Goal: Task Accomplishment & Management: Complete application form

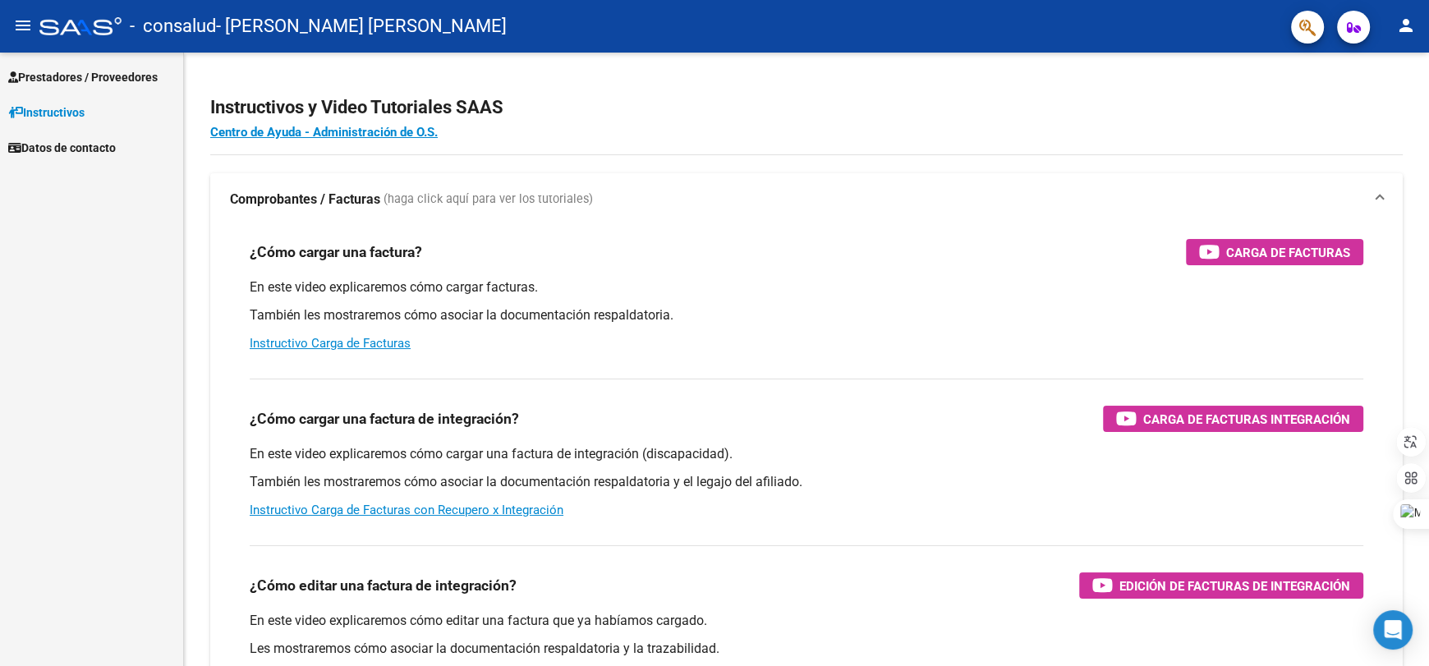
click at [53, 118] on span "Instructivos" at bounding box center [46, 112] width 76 height 18
click at [1388, 28] on mat-toolbar "menu - consalud - [PERSON_NAME] [PERSON_NAME] person" at bounding box center [714, 26] width 1429 height 53
click at [1403, 31] on mat-icon "person" at bounding box center [1406, 26] width 20 height 20
click at [1389, 58] on button "person Mi Perfil" at bounding box center [1372, 68] width 100 height 39
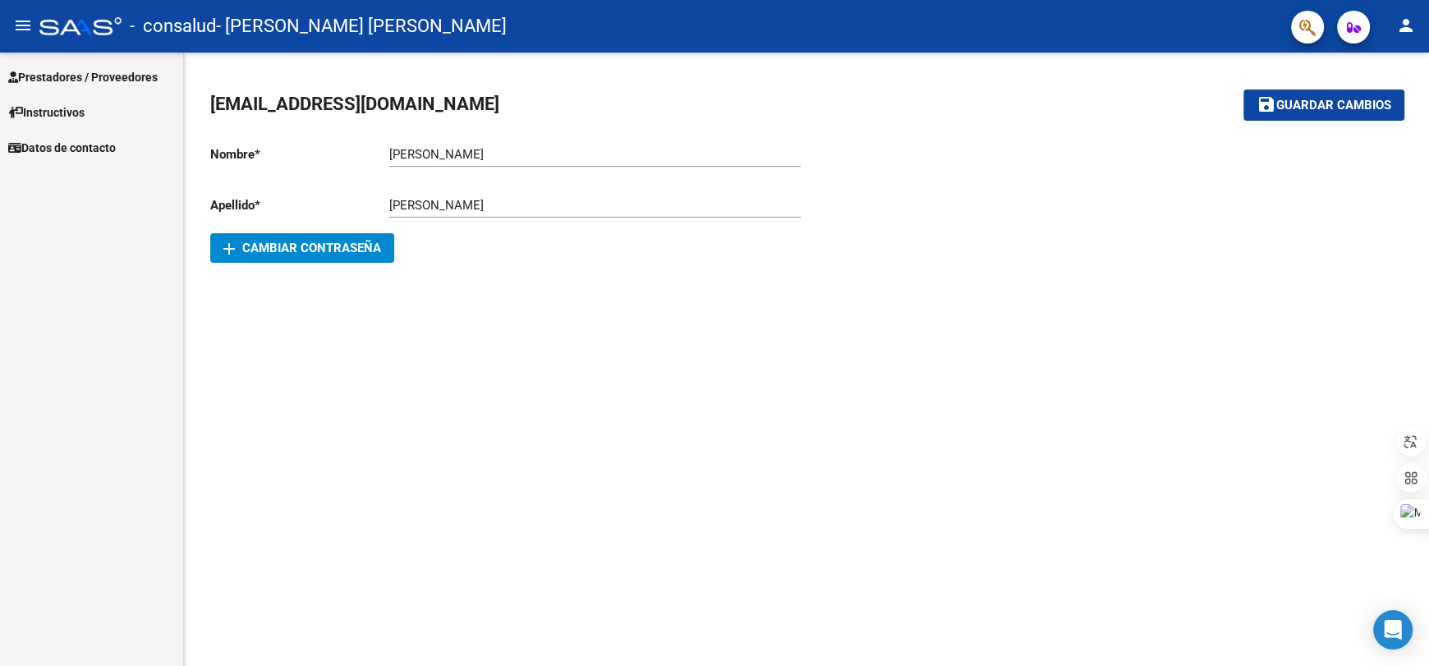
click at [797, 373] on mat-sidenav-content "[EMAIL_ADDRESS][DOMAIN_NAME] save Guardar cambios Nombre * [PERSON_NAME] nombre…" at bounding box center [806, 359] width 1245 height 613
click at [71, 145] on span "Datos de contacto" at bounding box center [62, 148] width 108 height 18
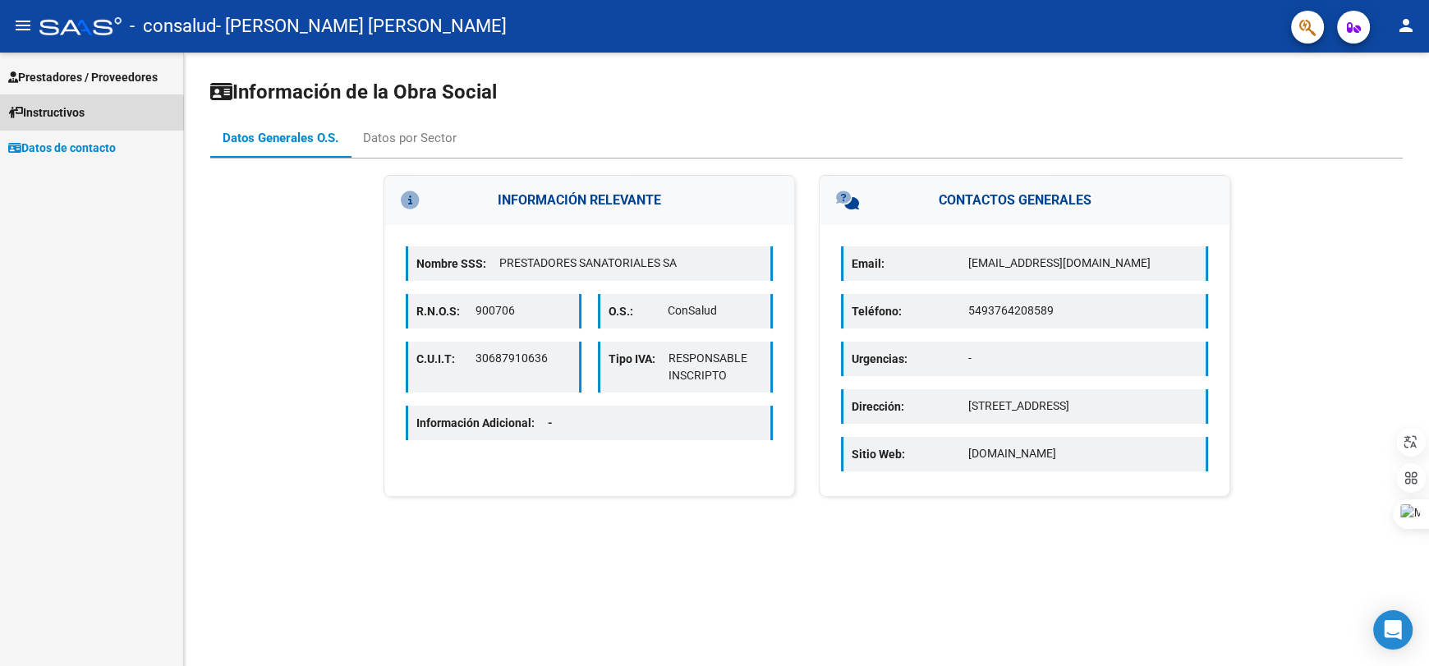
click at [77, 119] on span "Instructivos" at bounding box center [46, 112] width 76 height 18
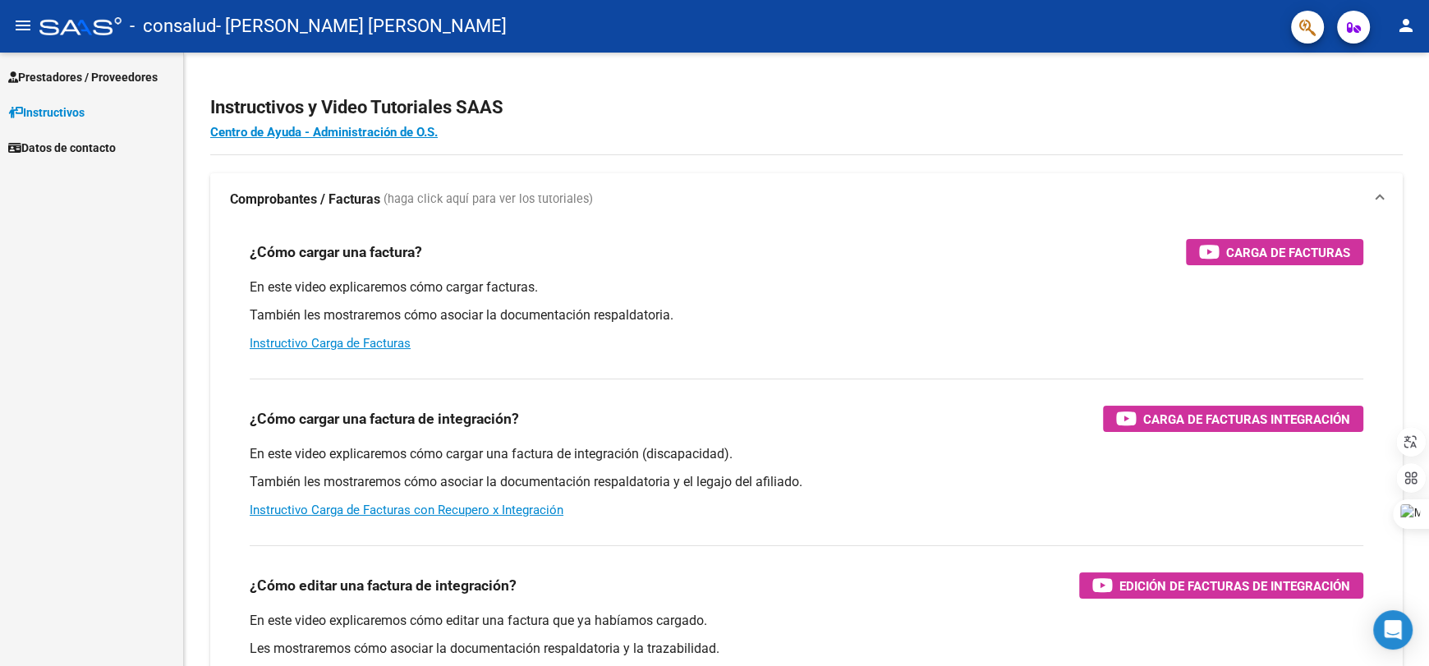
click at [113, 77] on span "Prestadores / Proveedores" at bounding box center [82, 77] width 149 height 18
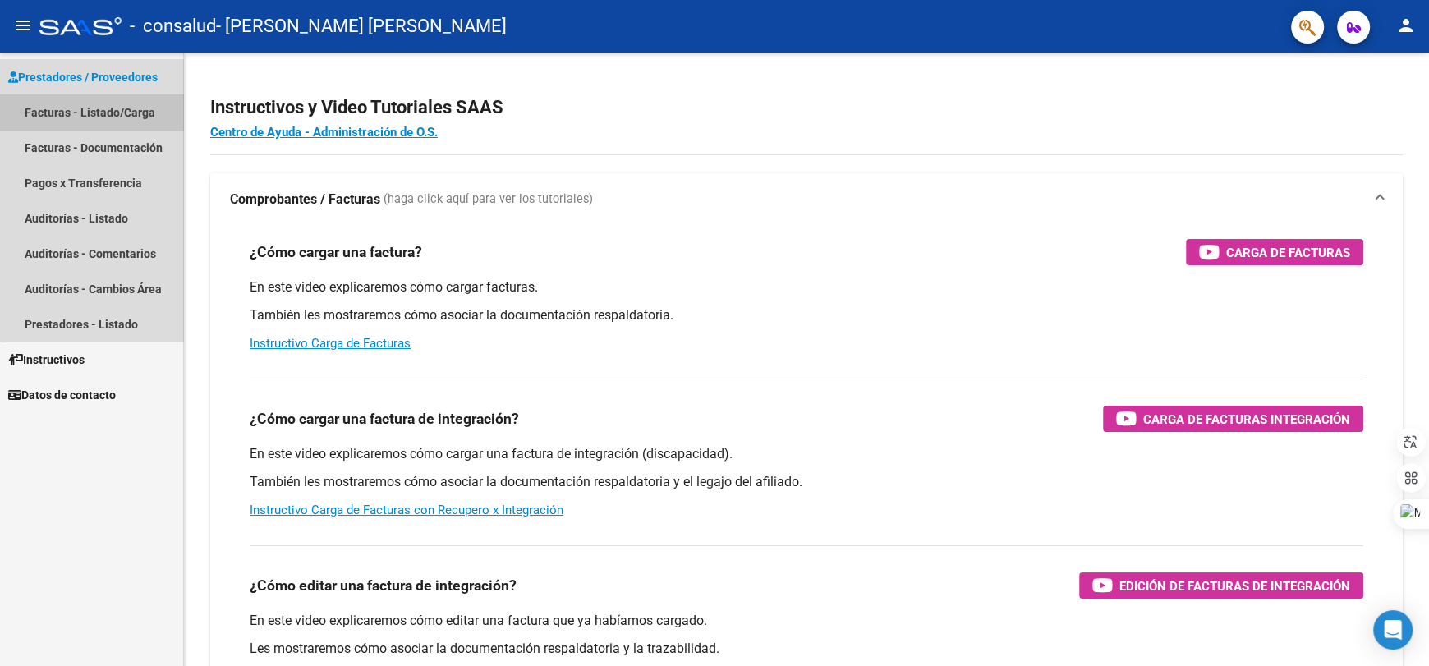
click at [127, 119] on link "Facturas - Listado/Carga" at bounding box center [91, 111] width 183 height 35
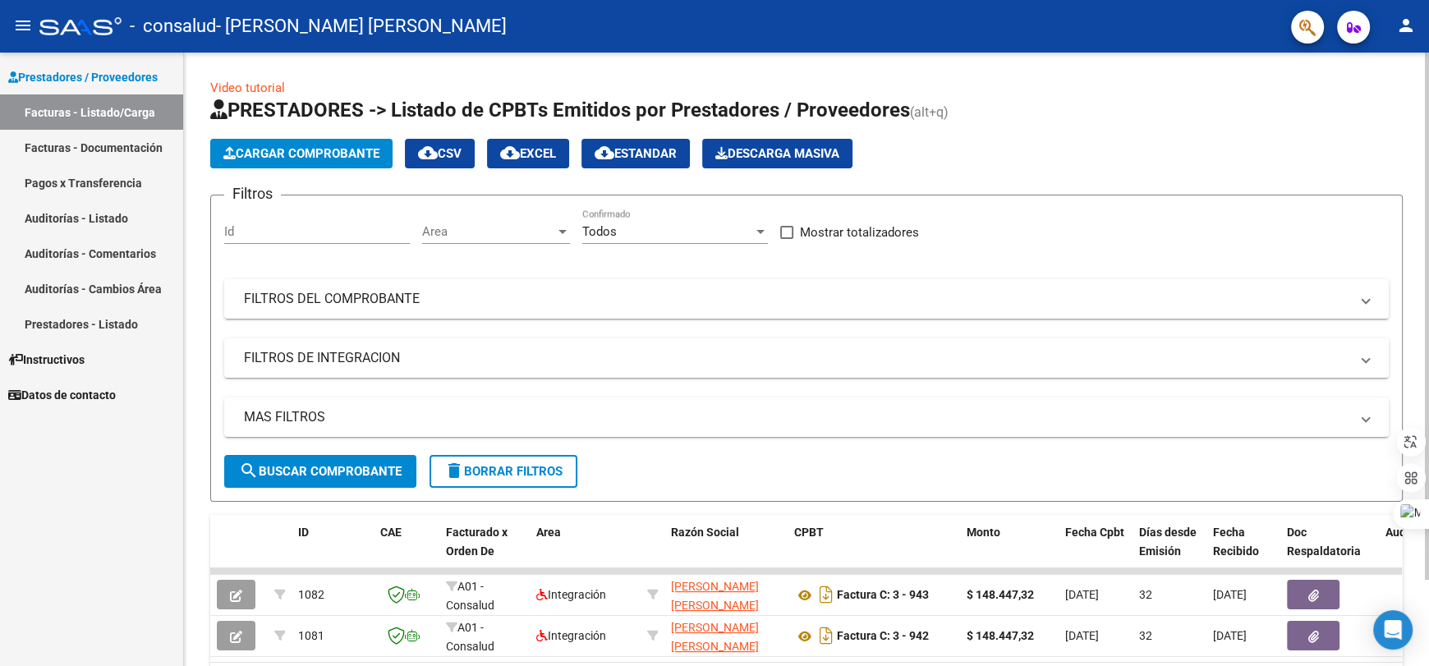
click at [299, 149] on span "Cargar Comprobante" at bounding box center [301, 153] width 156 height 15
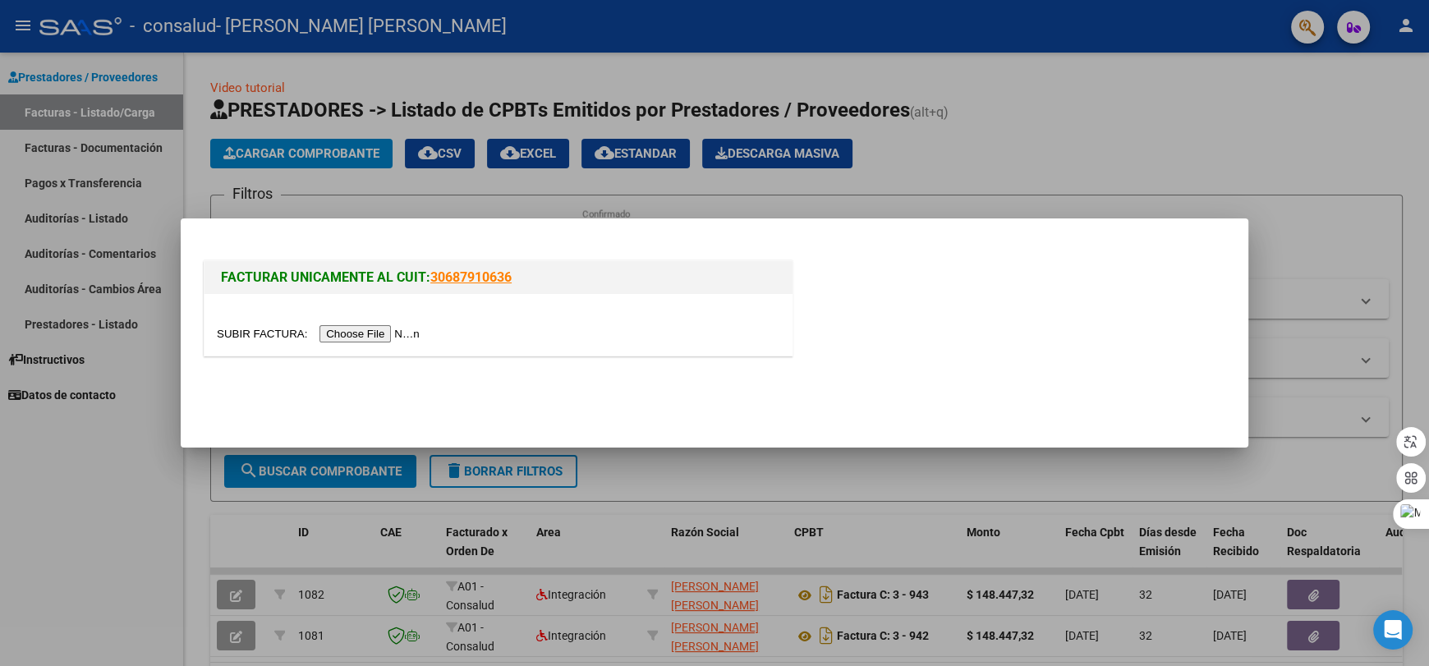
click at [384, 331] on input "file" at bounding box center [321, 333] width 208 height 17
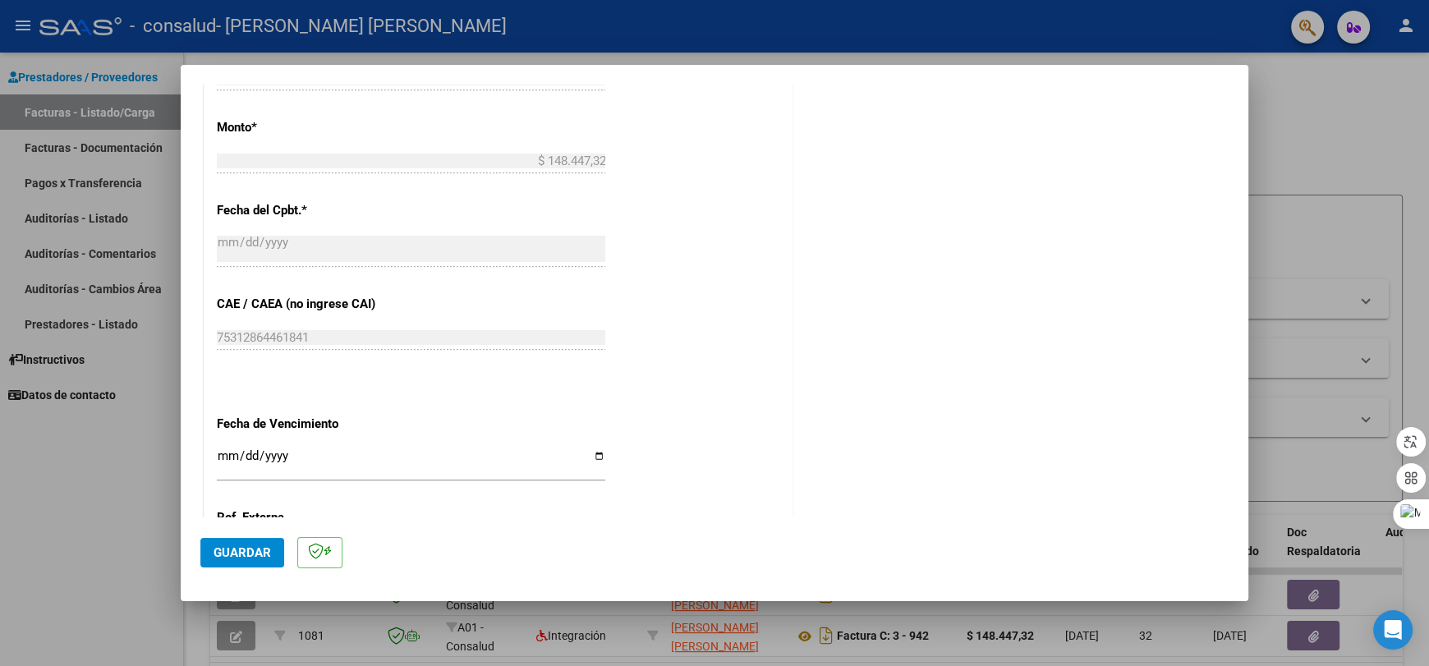
scroll to position [980, 0]
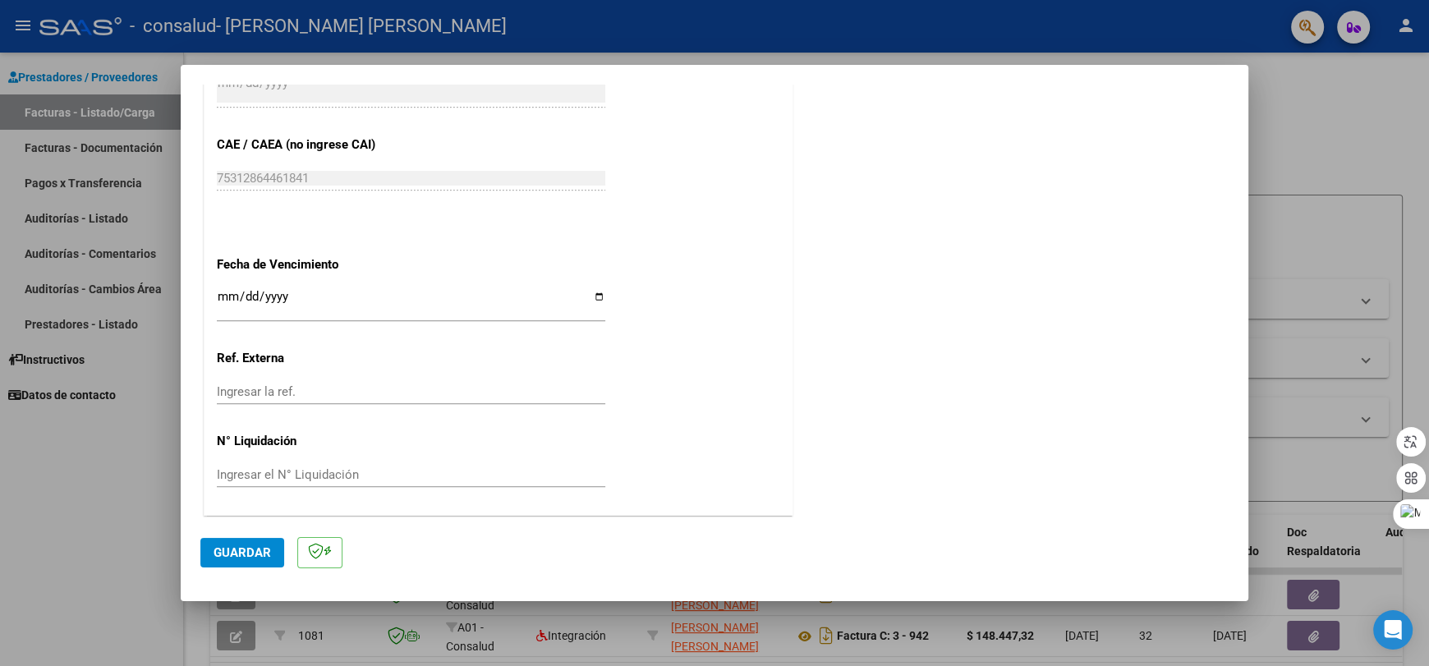
click at [433, 292] on input "Ingresar la fecha" at bounding box center [411, 303] width 388 height 26
click at [508, 296] on input "Ingresar la fecha" at bounding box center [411, 303] width 388 height 26
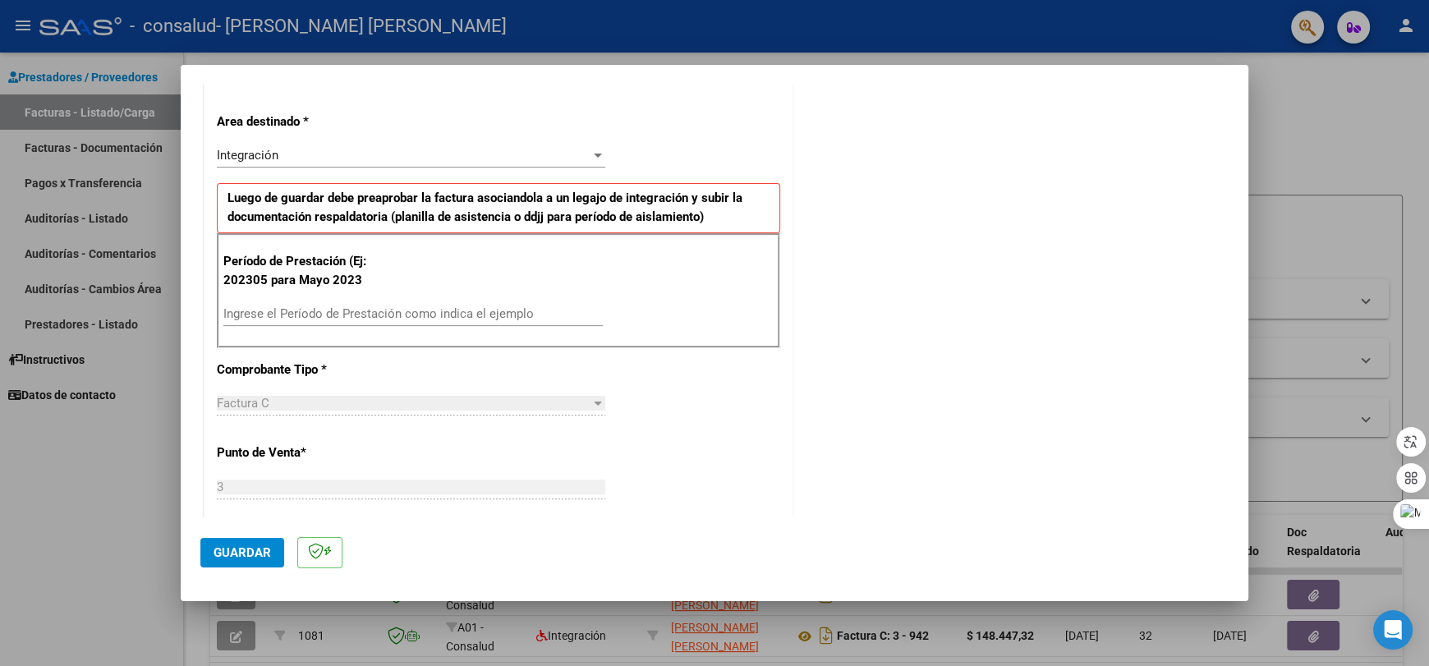
scroll to position [410, 0]
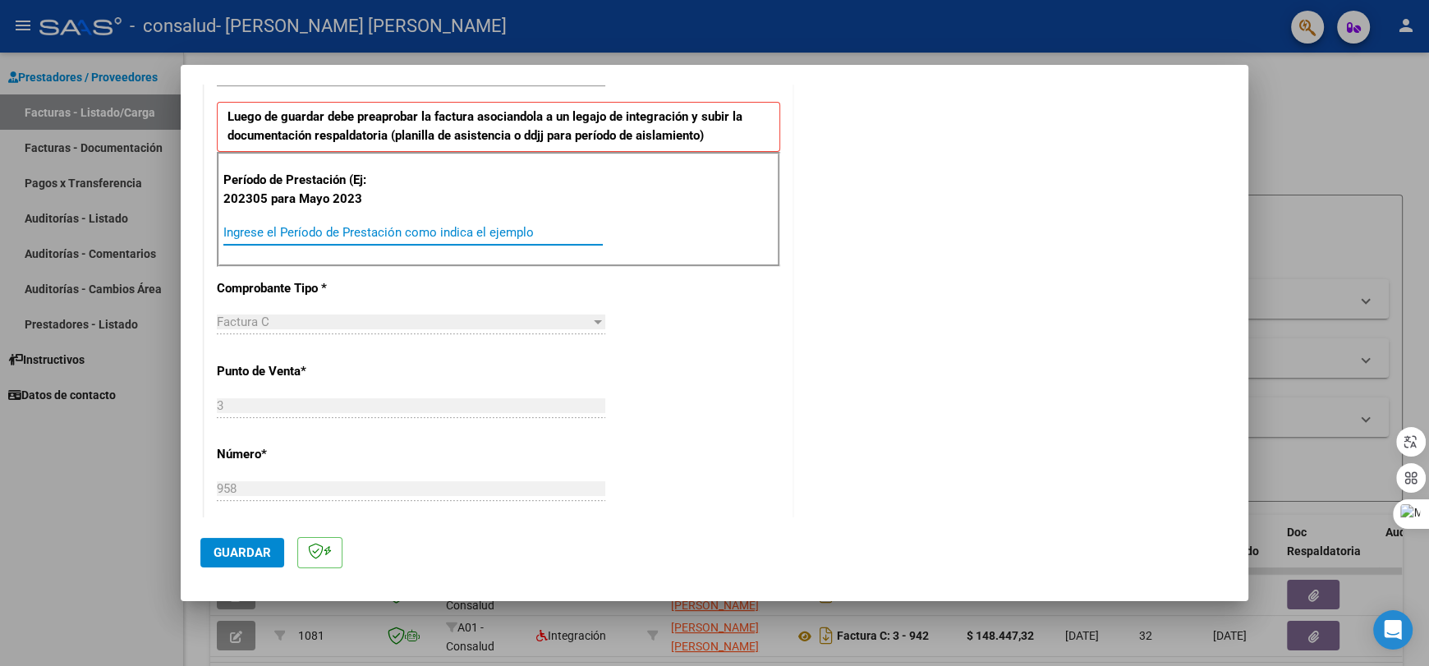
click at [323, 228] on input "Ingrese el Período de Prestación como indica el ejemplo" at bounding box center [412, 232] width 379 height 15
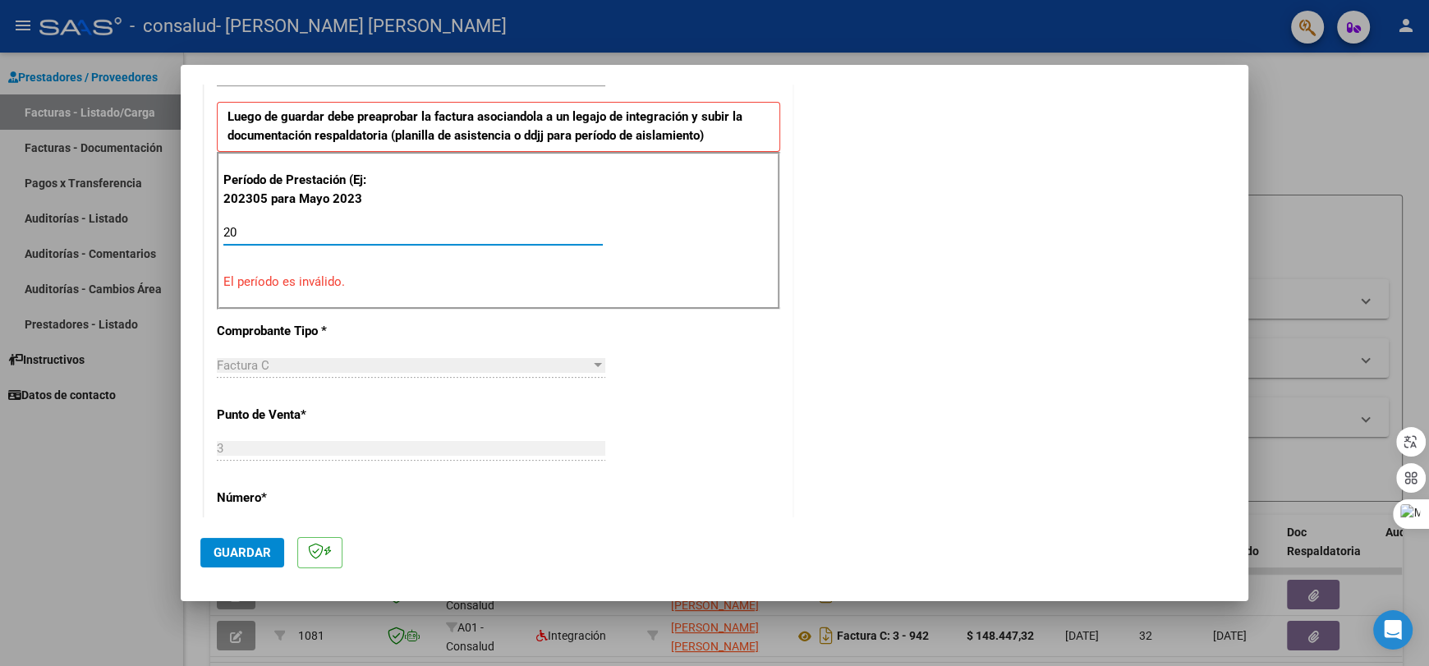
type input "2"
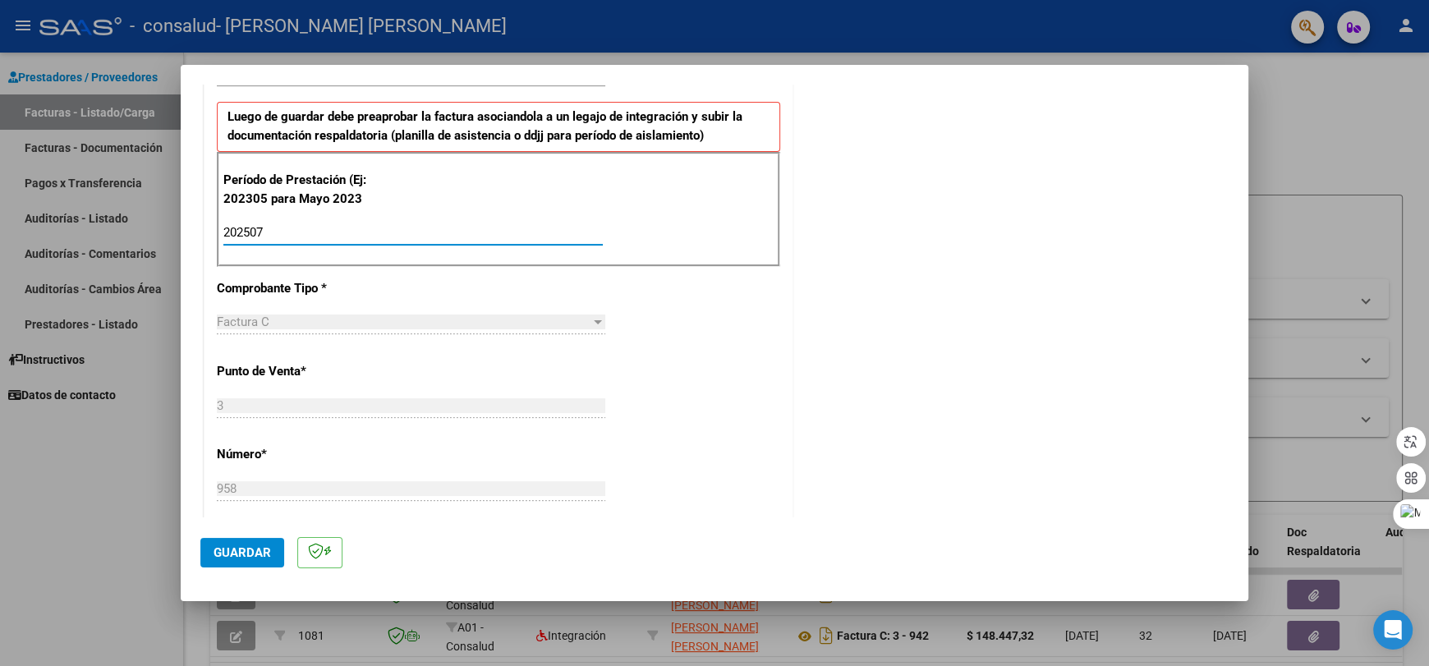
type input "202507"
click at [337, 311] on div "Factura C Seleccionar Tipo" at bounding box center [411, 322] width 388 height 25
click at [334, 321] on div "Factura C" at bounding box center [404, 322] width 374 height 15
click at [578, 319] on div "Factura C" at bounding box center [404, 322] width 374 height 15
click at [499, 420] on div "3 Ingresar el Nro." at bounding box center [411, 413] width 388 height 40
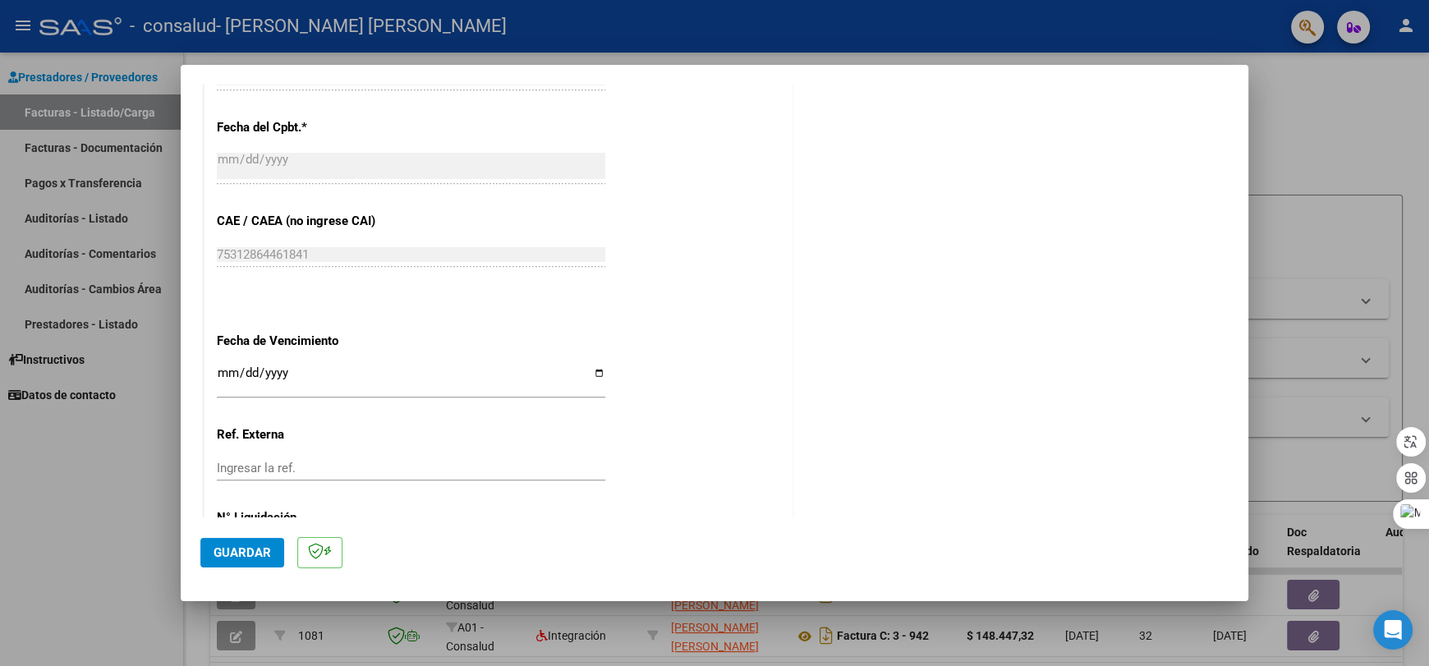
scroll to position [980, 0]
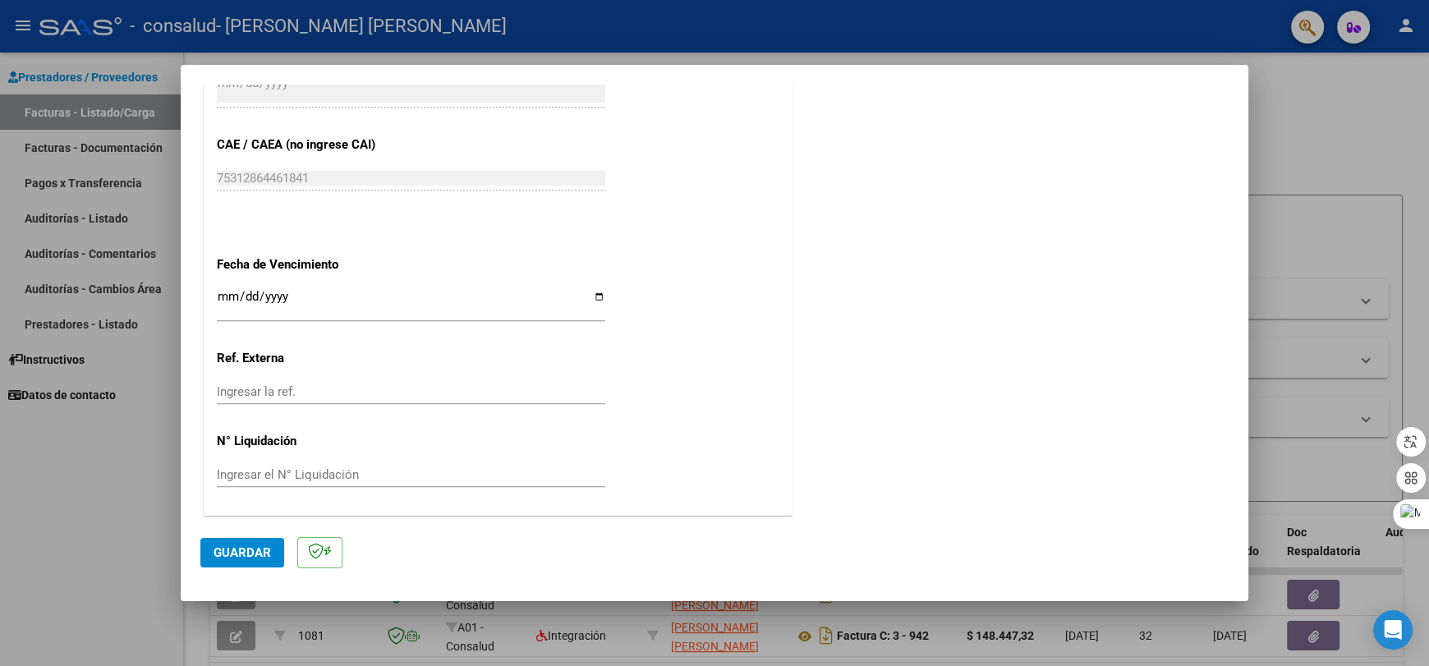
click at [278, 475] on input "Ingresar el N° Liquidación" at bounding box center [411, 474] width 388 height 15
click at [301, 394] on input "Ingresar la ref." at bounding box center [411, 391] width 388 height 15
click at [354, 389] on input "Ingresar la ref." at bounding box center [411, 391] width 388 height 15
click at [244, 559] on button "Guardar" at bounding box center [242, 553] width 84 height 30
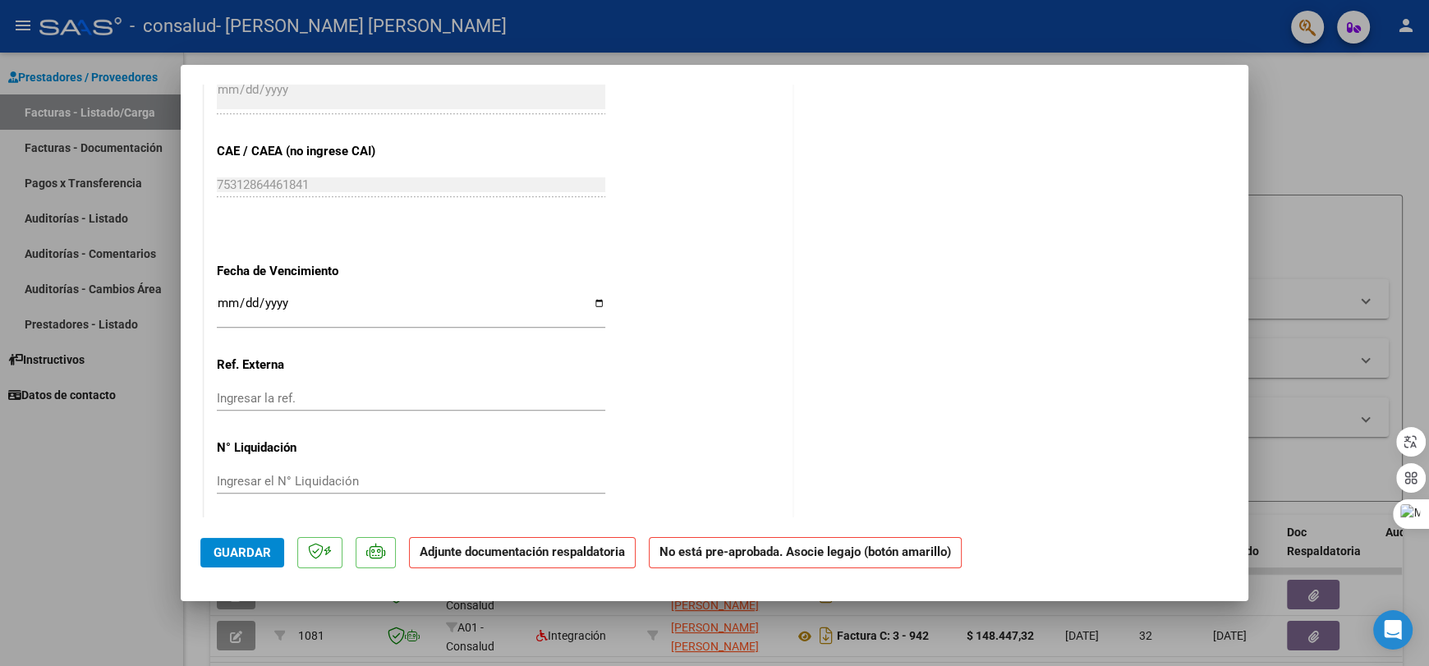
scroll to position [993, 0]
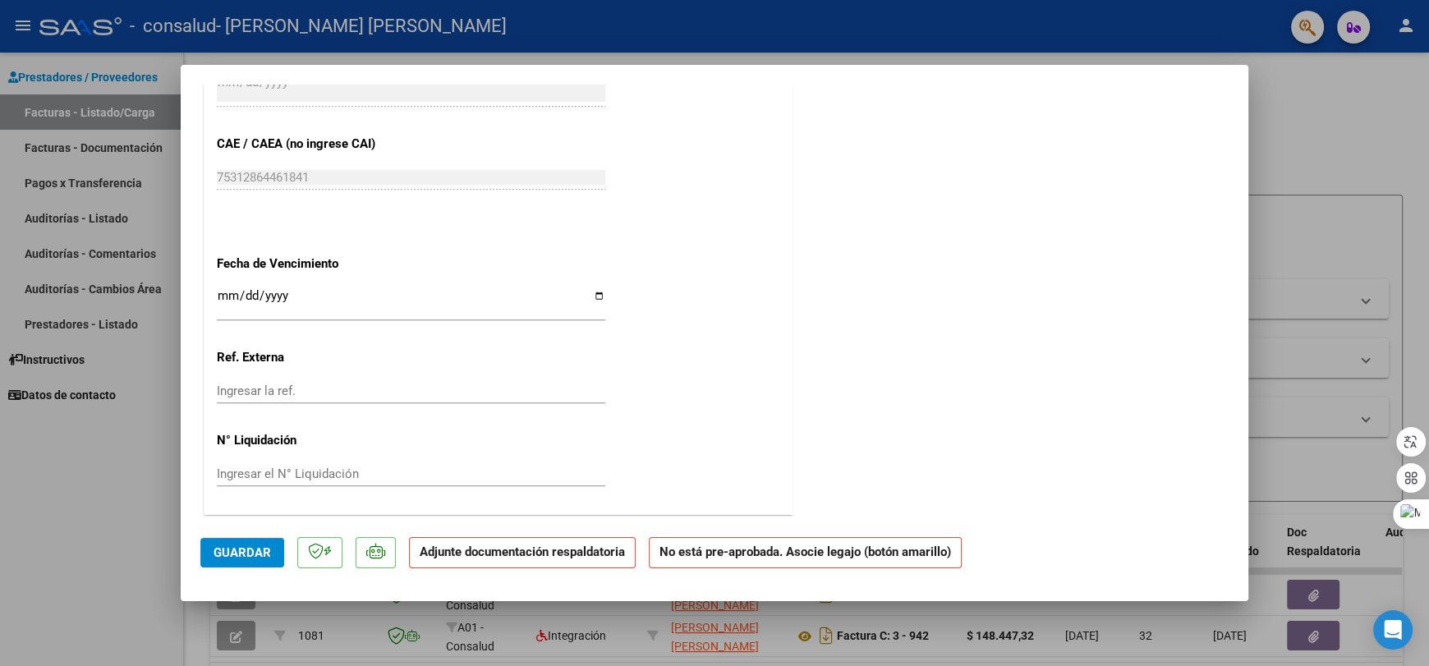
click at [544, 556] on strong "Adjunte documentación respaldatoria" at bounding box center [522, 551] width 205 height 15
click at [504, 553] on strong "Adjunte documentación respaldatoria" at bounding box center [522, 551] width 205 height 15
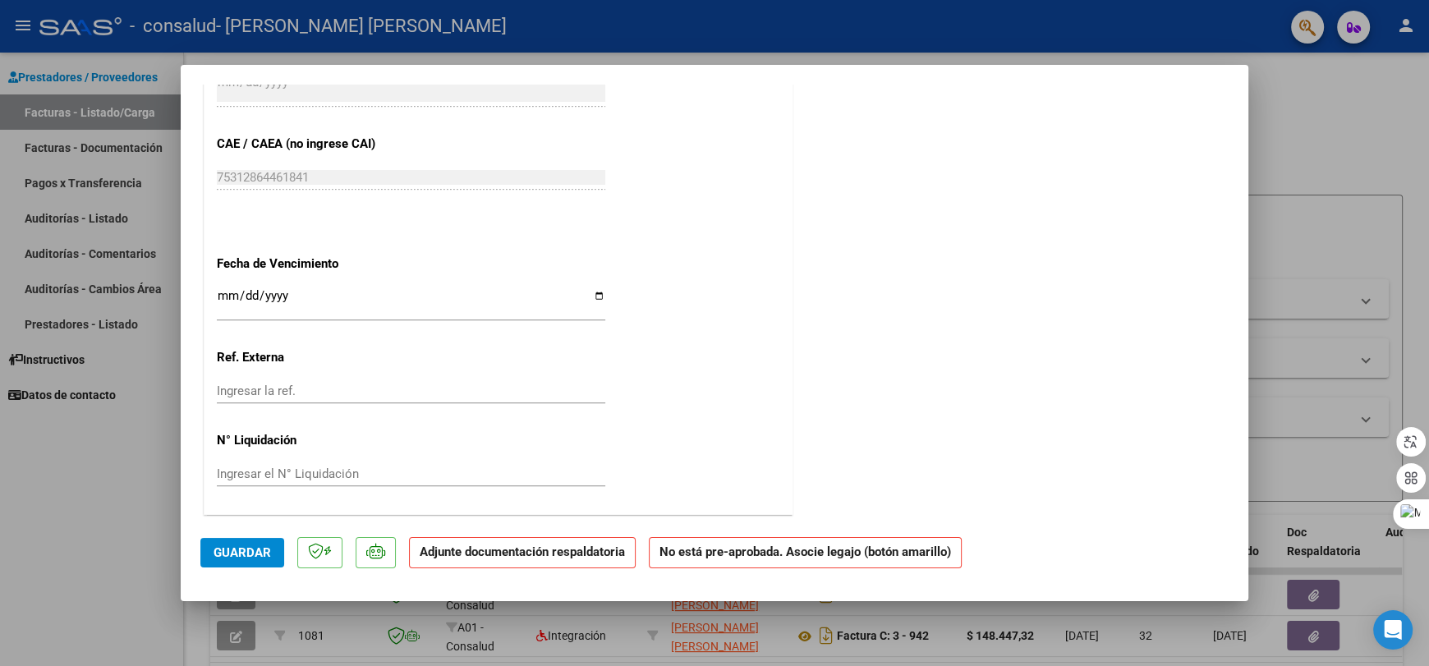
click at [504, 553] on strong "Adjunte documentación respaldatoria" at bounding box center [522, 551] width 205 height 15
click at [556, 550] on strong "Adjunte documentación respaldatoria" at bounding box center [522, 551] width 205 height 15
click at [765, 560] on strong "No está pre-aprobada. Asocie legajo (botón amarillo)" at bounding box center [805, 553] width 313 height 32
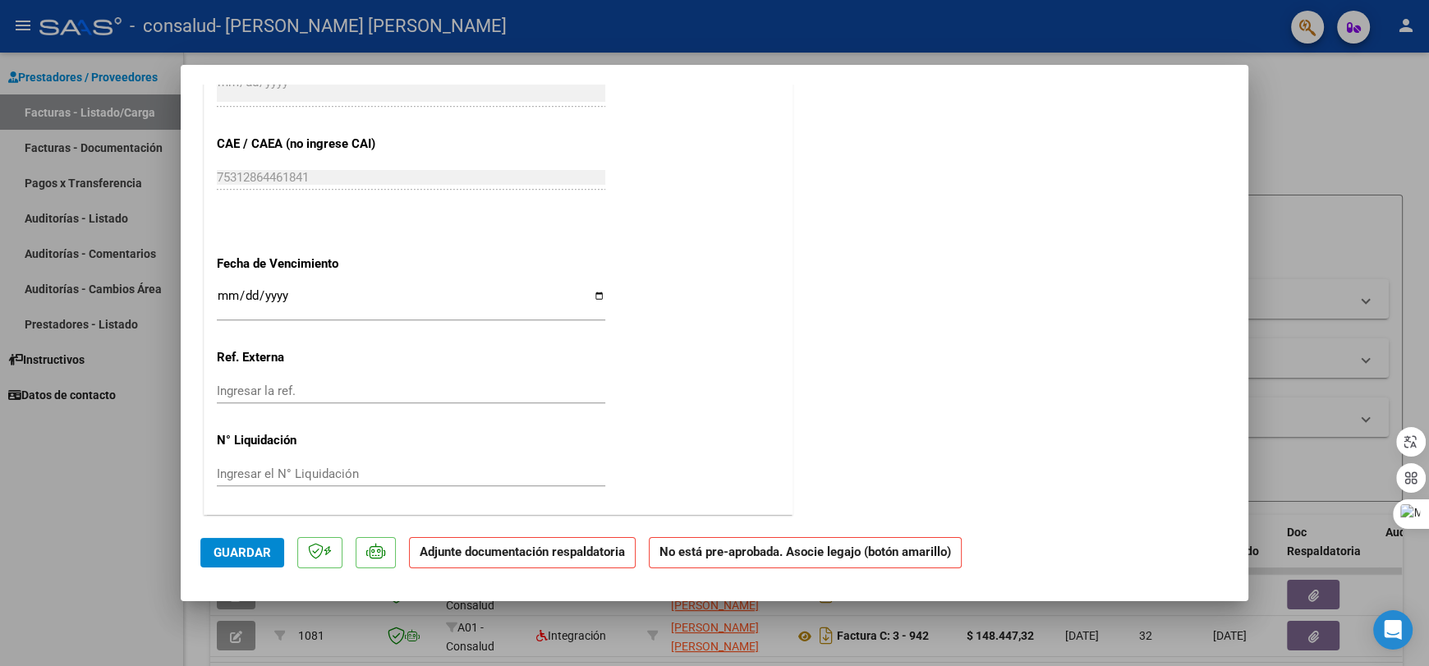
click at [765, 560] on strong "No está pre-aprobada. Asocie legajo (botón amarillo)" at bounding box center [805, 553] width 313 height 32
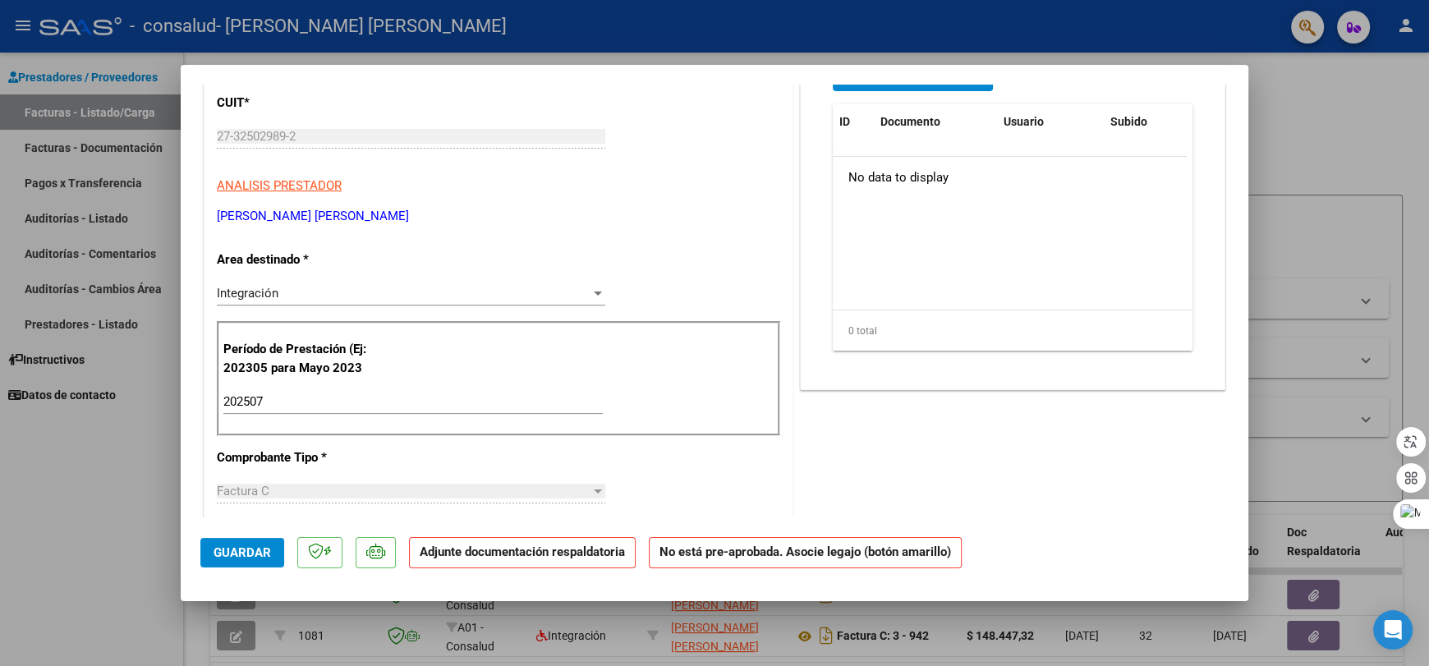
scroll to position [0, 0]
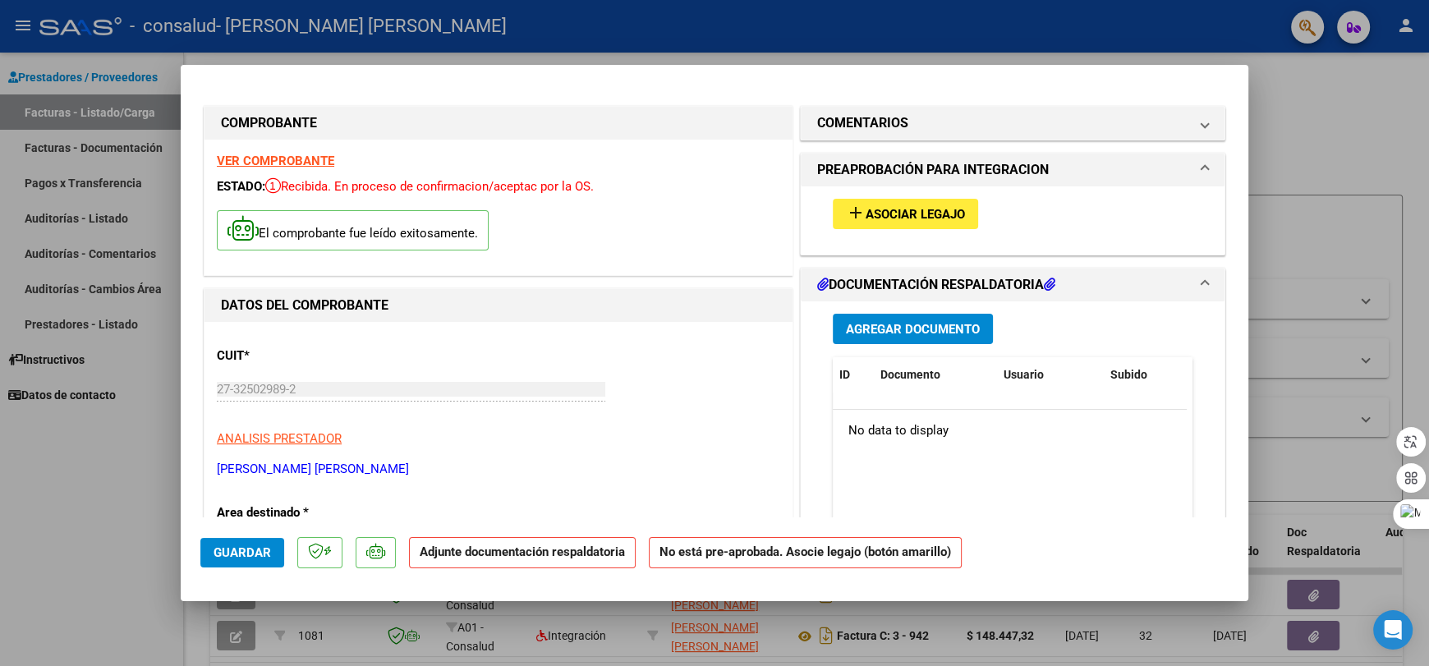
click at [923, 215] on span "Asociar Legajo" at bounding box center [915, 214] width 99 height 15
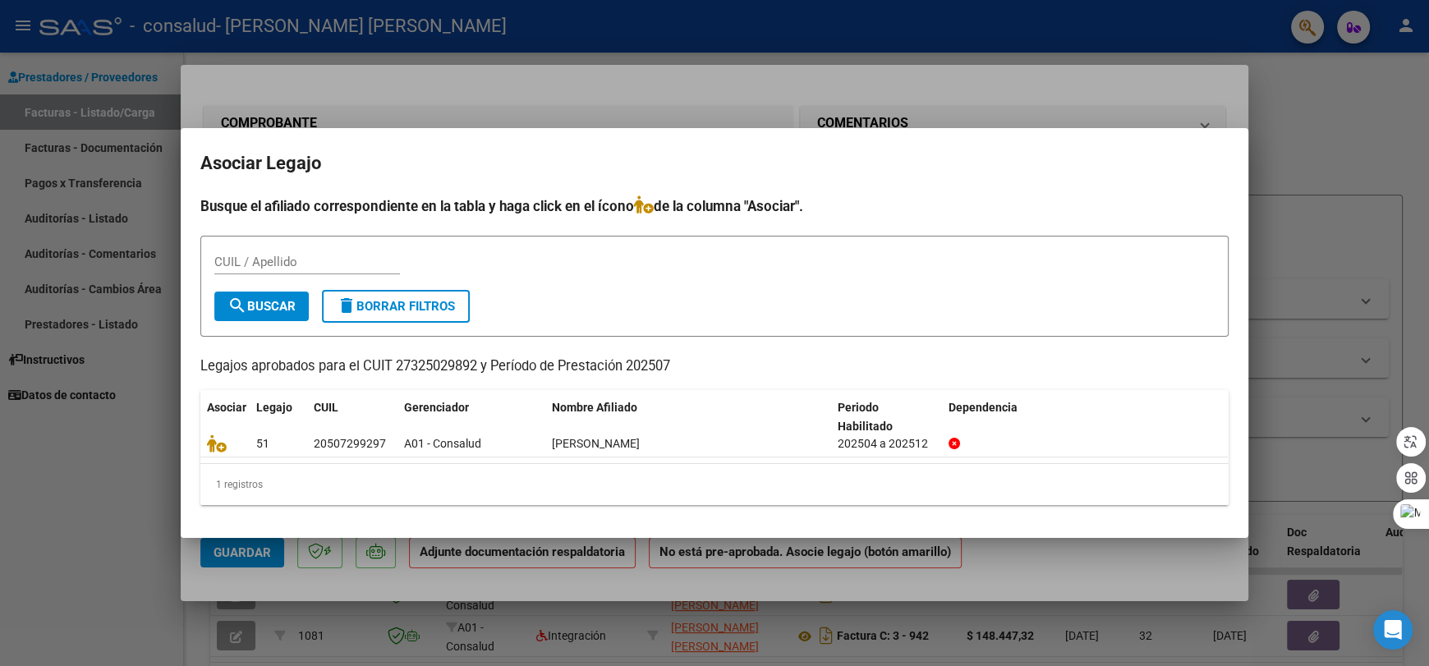
click at [318, 252] on div "CUIL / Apellido" at bounding box center [307, 262] width 186 height 25
click at [313, 259] on input "CUIL / Apellido" at bounding box center [307, 262] width 186 height 15
click at [278, 303] on span "search Buscar" at bounding box center [261, 306] width 68 height 15
click at [278, 256] on input "CUIL / Apellido" at bounding box center [307, 262] width 186 height 15
click at [1276, 124] on div at bounding box center [714, 333] width 1429 height 666
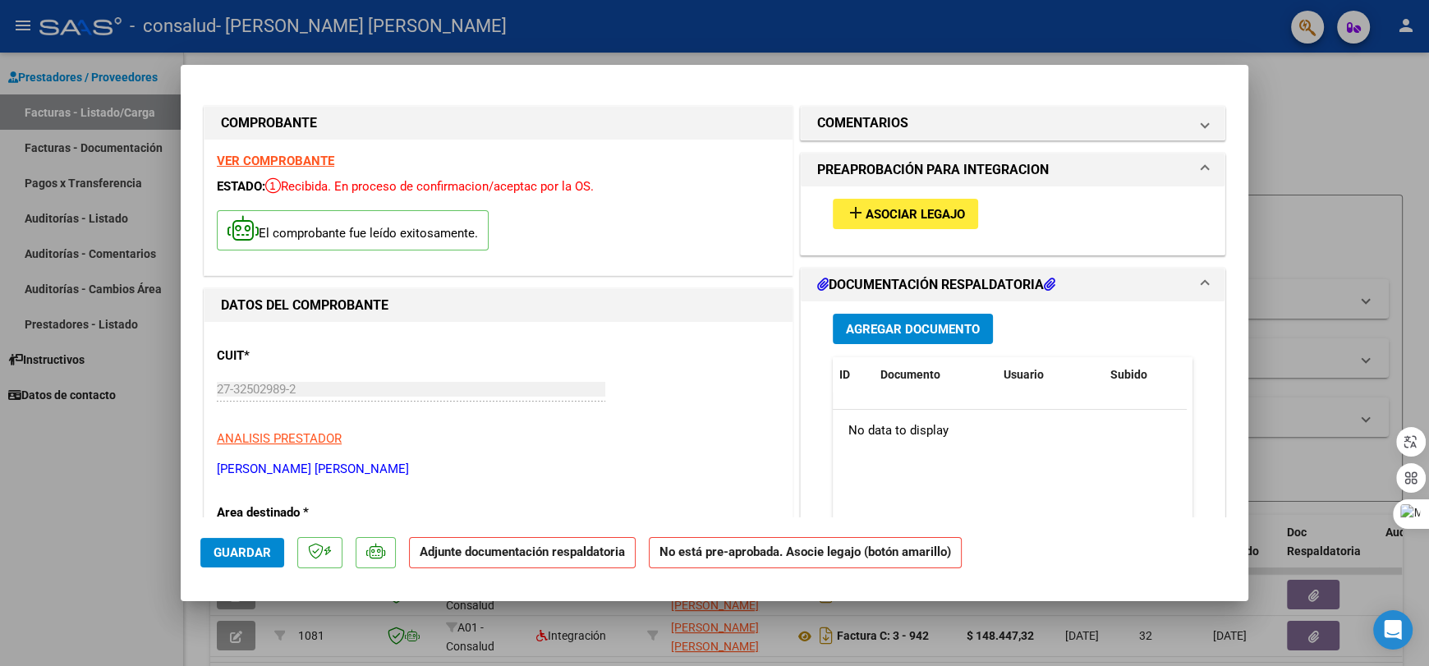
click at [930, 282] on h1 "DOCUMENTACIÓN RESPALDATORIA" at bounding box center [936, 285] width 238 height 20
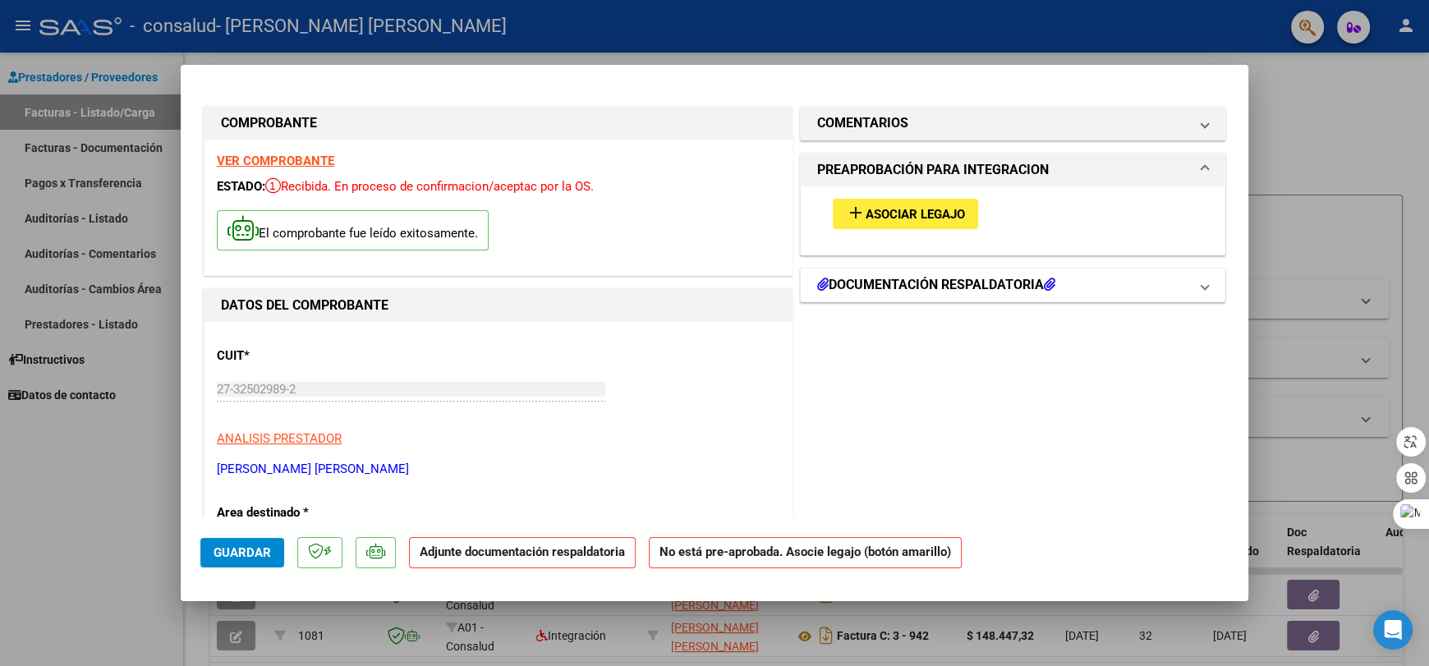
drag, startPoint x: 949, startPoint y: 274, endPoint x: 953, endPoint y: 289, distance: 15.3
click at [950, 280] on h1 "DOCUMENTACIÓN RESPALDATORIA" at bounding box center [936, 285] width 238 height 20
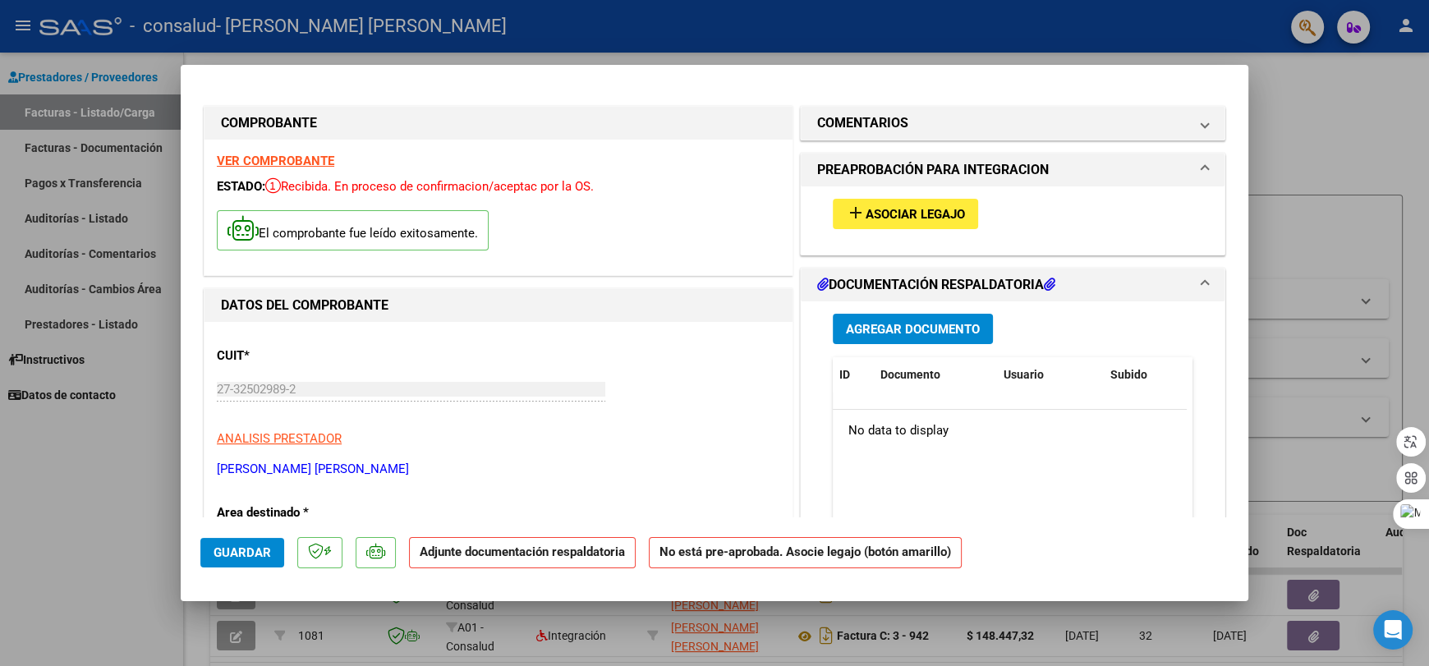
click at [898, 438] on div "No data to display" at bounding box center [1010, 430] width 354 height 41
click at [914, 331] on span "Agregar Documento" at bounding box center [913, 329] width 134 height 15
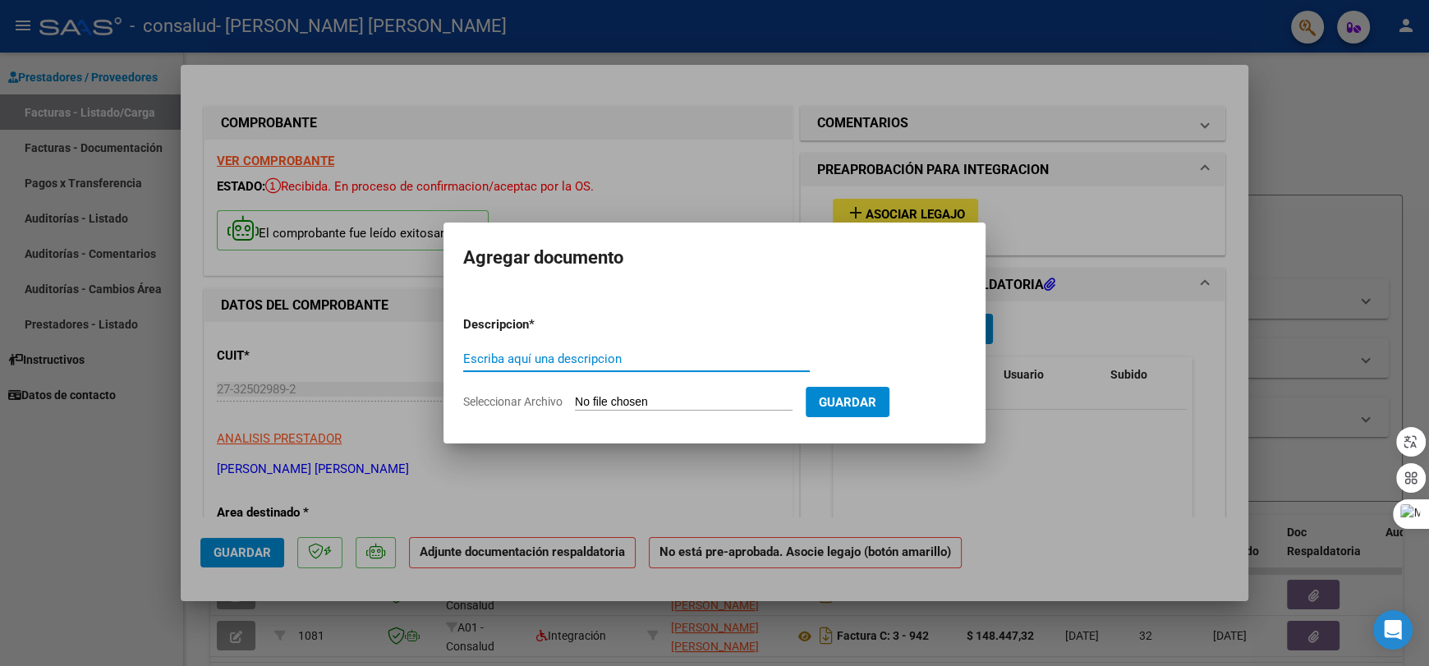
click at [730, 356] on input "Escriba aquí una descripcion" at bounding box center [636, 358] width 347 height 15
click at [876, 397] on span "Guardar" at bounding box center [847, 402] width 57 height 15
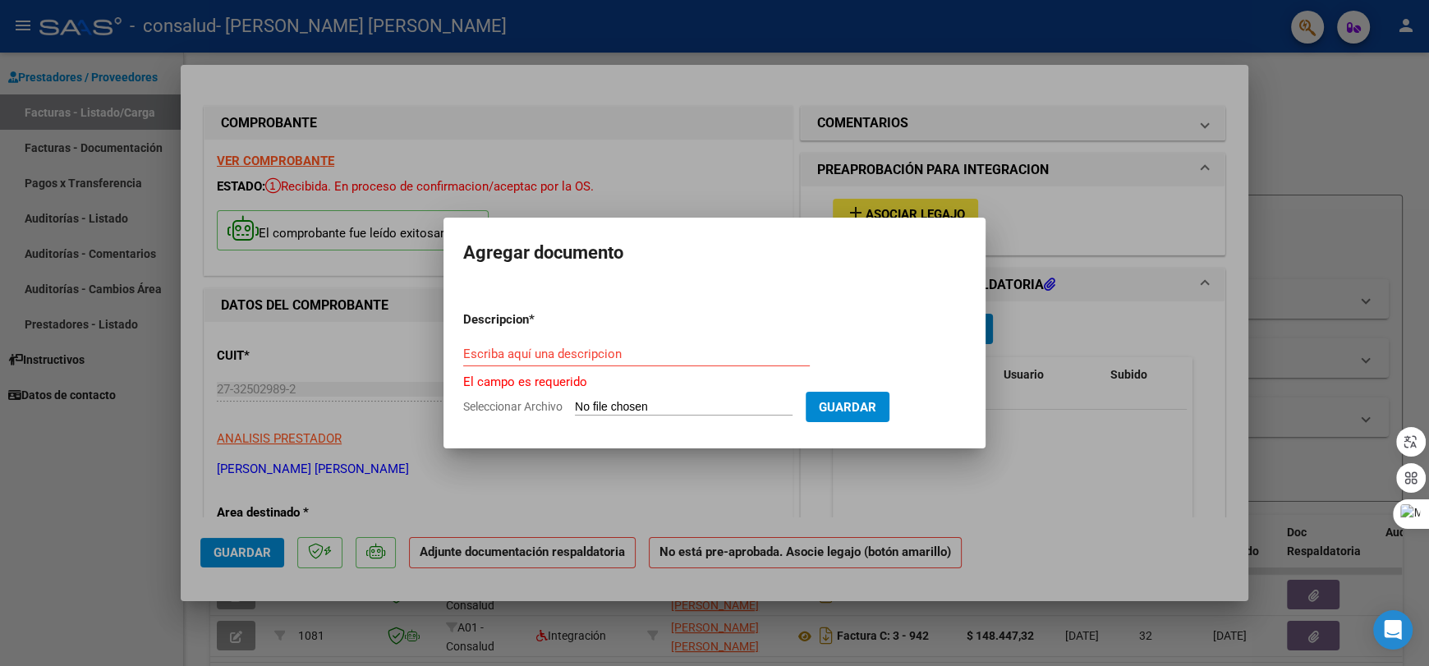
click at [731, 403] on input "Seleccionar Archivo" at bounding box center [684, 408] width 218 height 16
click at [876, 408] on span "Guardar" at bounding box center [847, 407] width 57 height 15
drag, startPoint x: 645, startPoint y: 450, endPoint x: 631, endPoint y: 456, distance: 15.1
click at [644, 451] on div at bounding box center [714, 333] width 1429 height 666
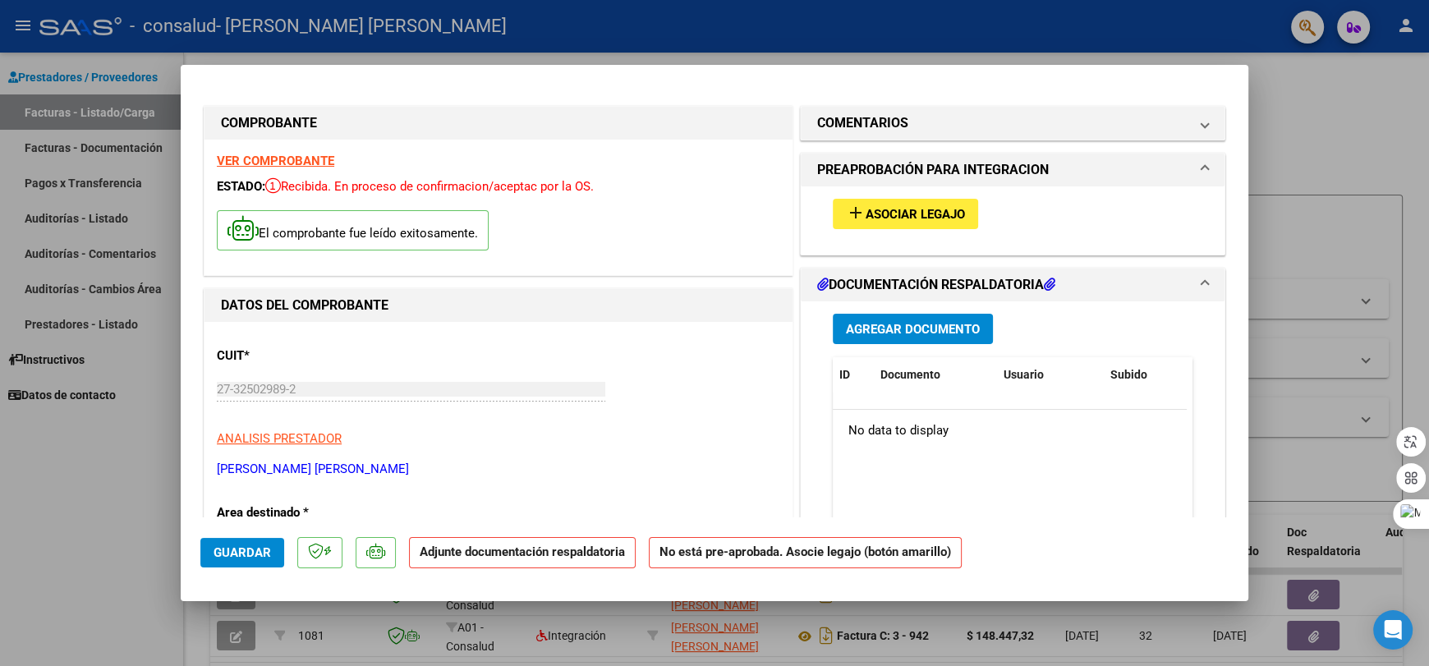
click at [926, 330] on span "Agregar Documento" at bounding box center [913, 329] width 134 height 15
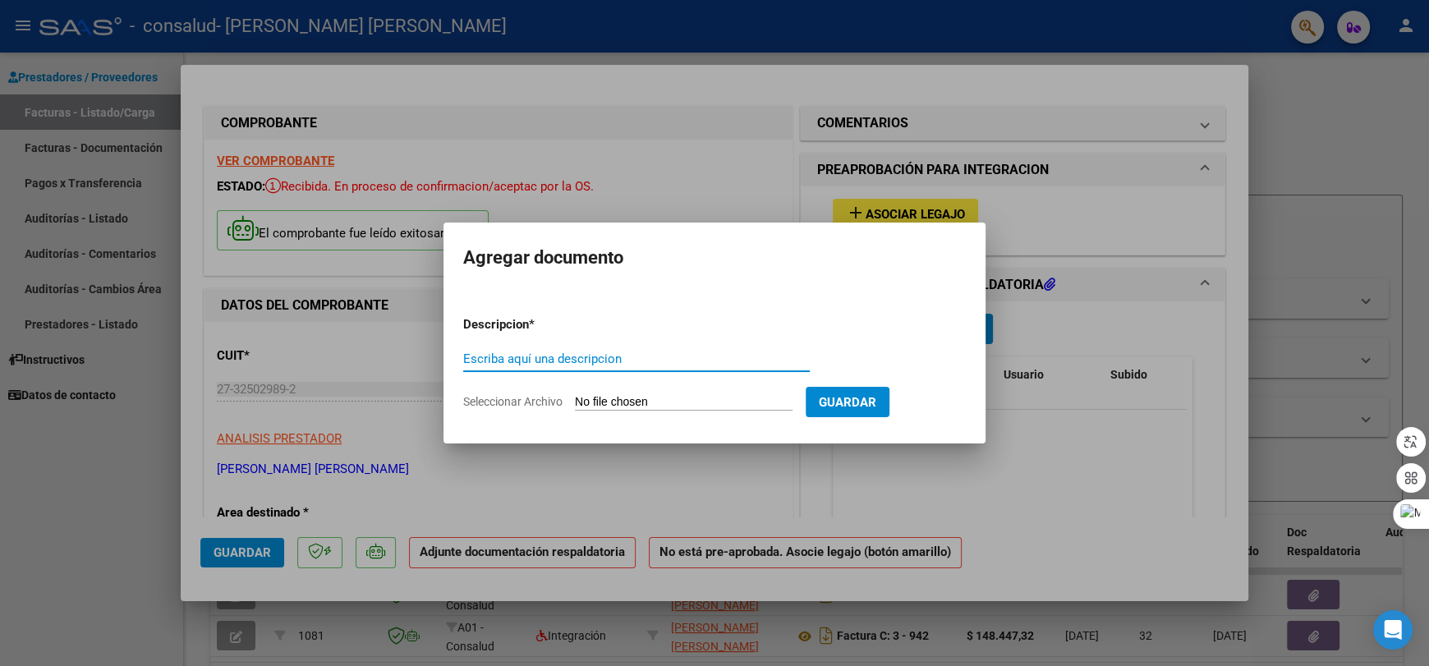
click at [569, 363] on input "Escriba aquí una descripcion" at bounding box center [636, 358] width 347 height 15
click at [772, 394] on app-file-uploader "Seleccionar Archivo" at bounding box center [634, 401] width 342 height 15
click at [760, 394] on app-file-uploader "Seleccionar Archivo" at bounding box center [634, 401] width 342 height 15
click at [741, 394] on app-file-uploader "Seleccionar Archivo" at bounding box center [634, 401] width 342 height 15
drag, startPoint x: 719, startPoint y: 397, endPoint x: 704, endPoint y: 405, distance: 16.9
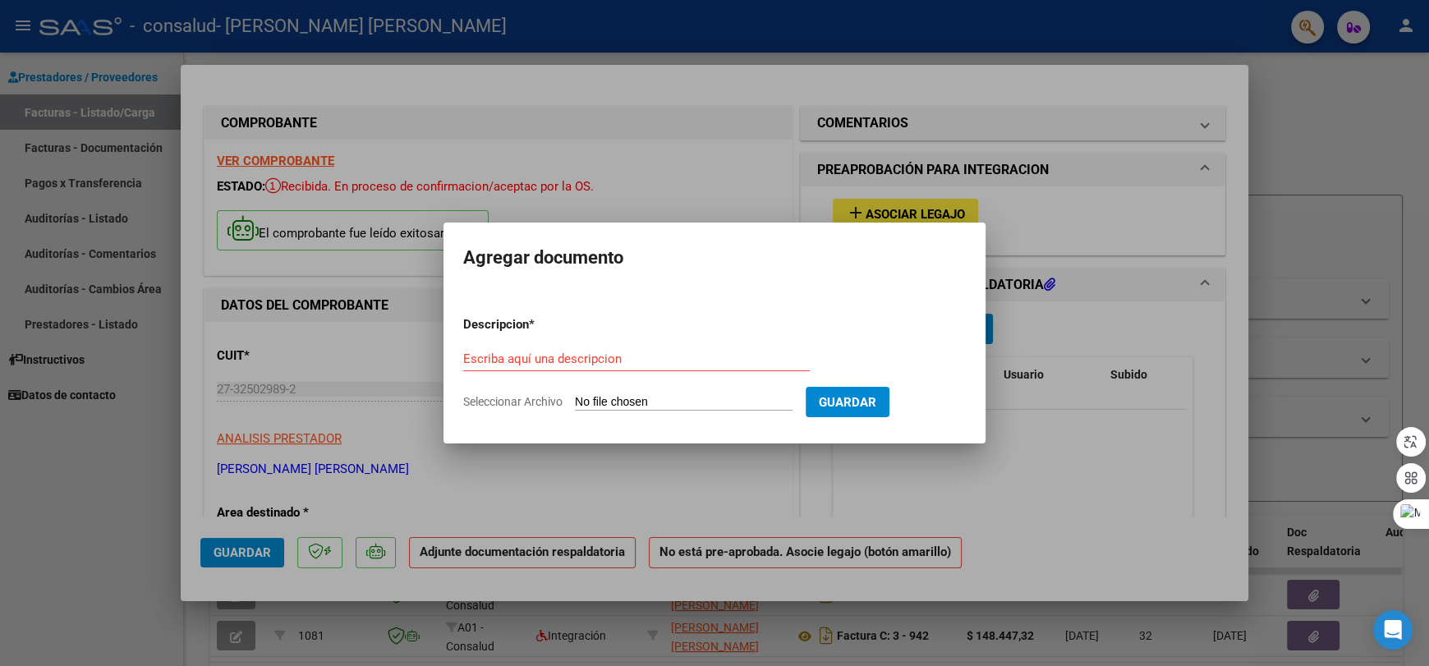
click at [704, 405] on input "Seleccionar Archivo" at bounding box center [684, 403] width 218 height 16
type input "C:\fakepath\[PERSON_NAME][DATE].pdf"
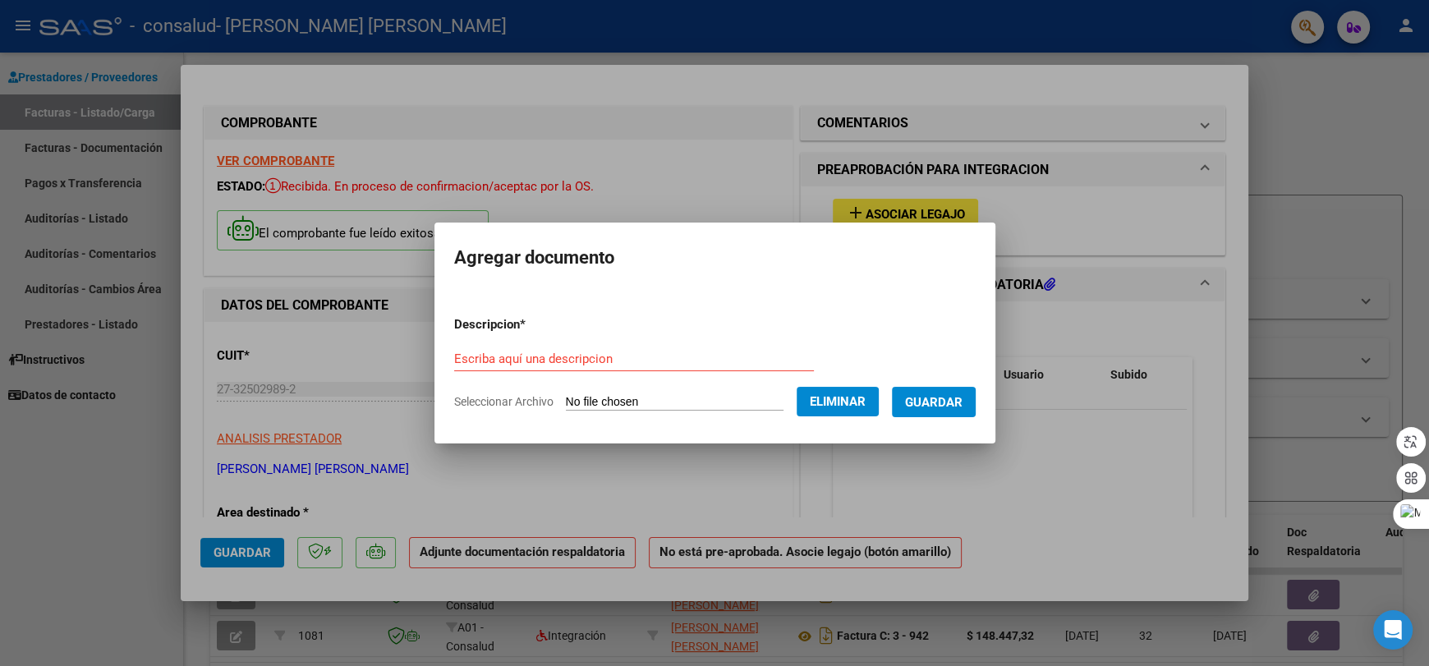
click at [686, 355] on input "Escriba aquí una descripcion" at bounding box center [634, 358] width 360 height 15
type input "Planilla Asistencia [DATE]"
click at [962, 400] on span "Guardar" at bounding box center [933, 402] width 57 height 15
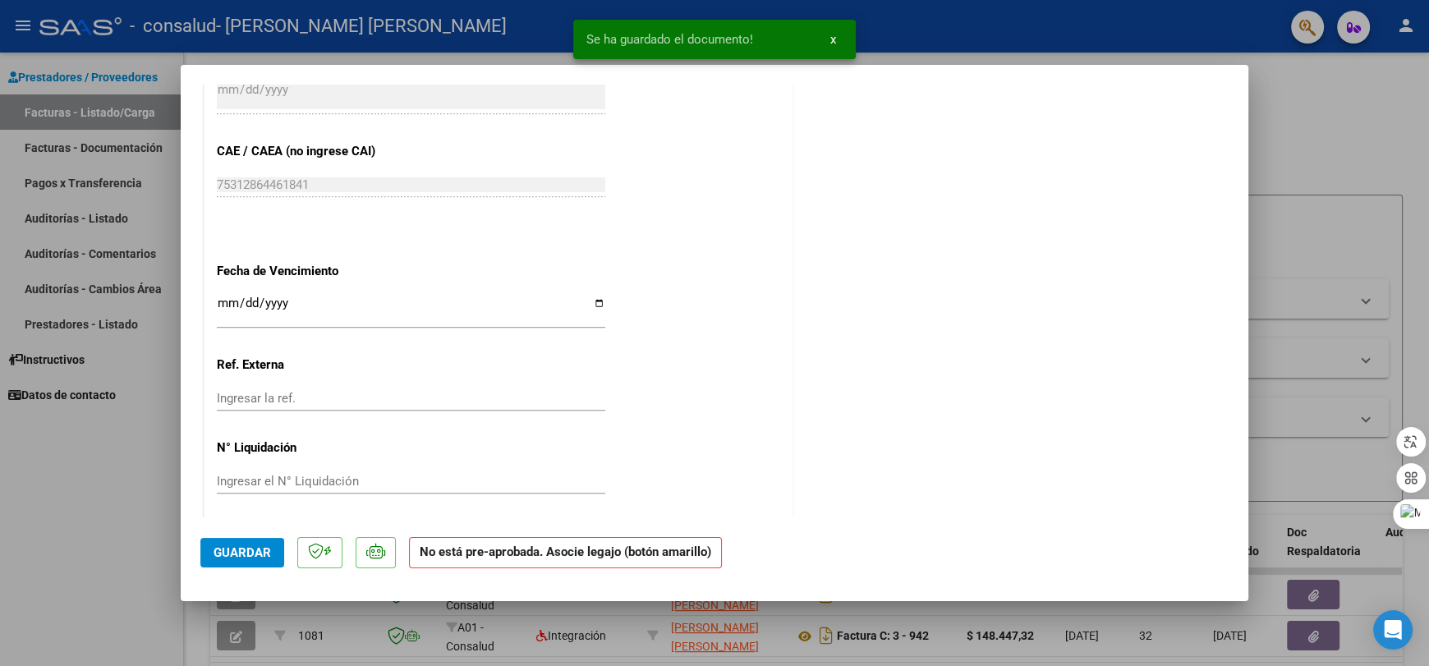
scroll to position [993, 0]
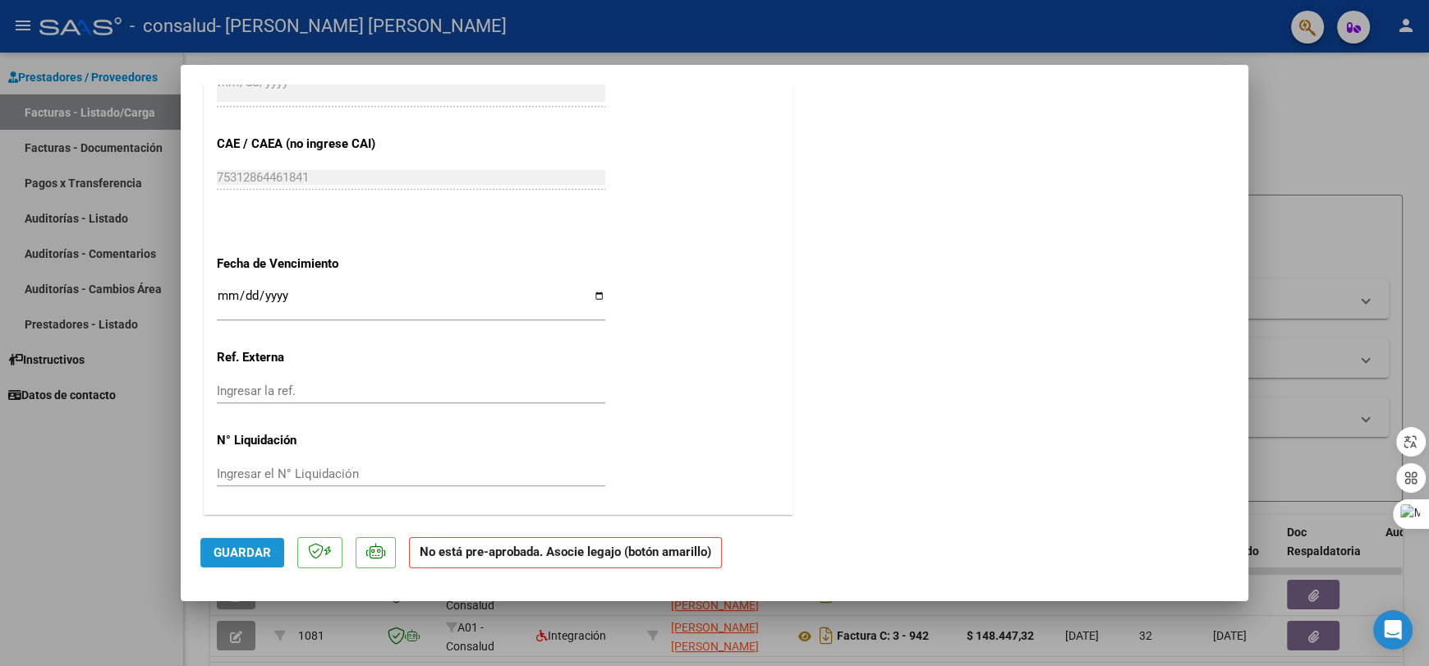
click at [250, 555] on span "Guardar" at bounding box center [242, 552] width 57 height 15
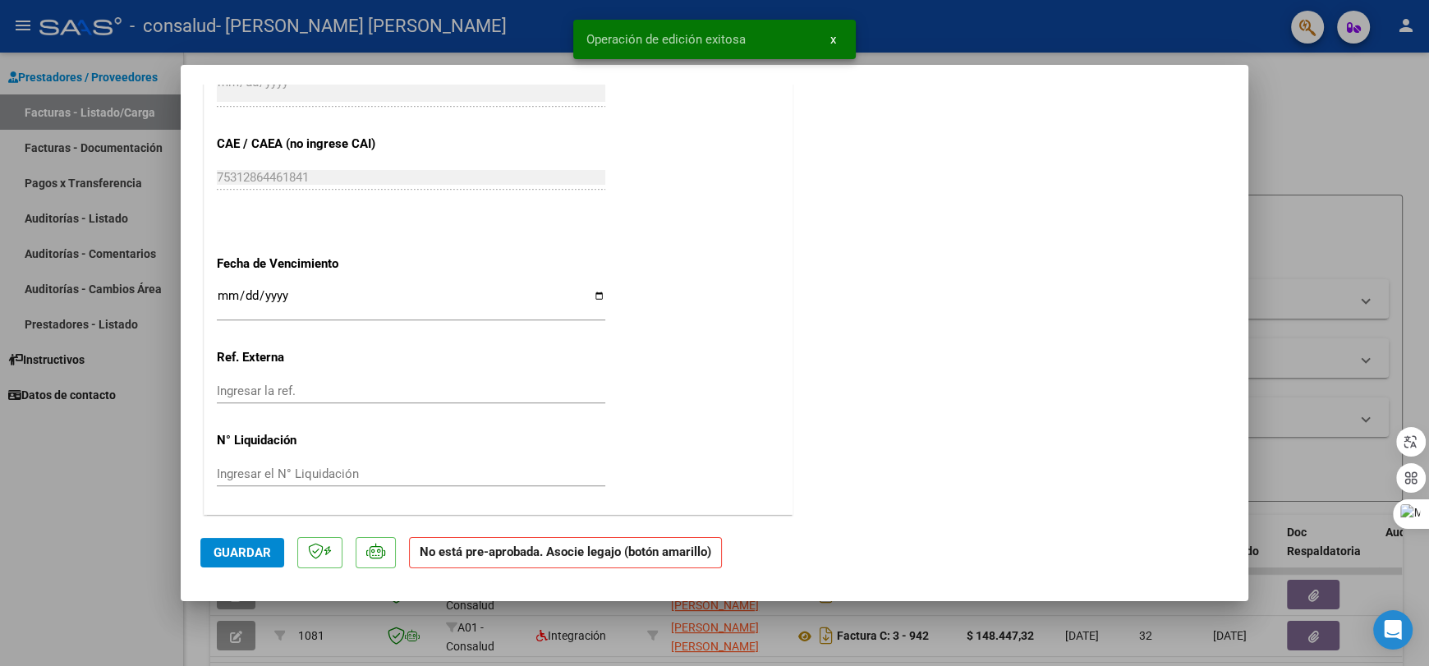
click at [1336, 154] on div at bounding box center [714, 333] width 1429 height 666
type input "$ 0,00"
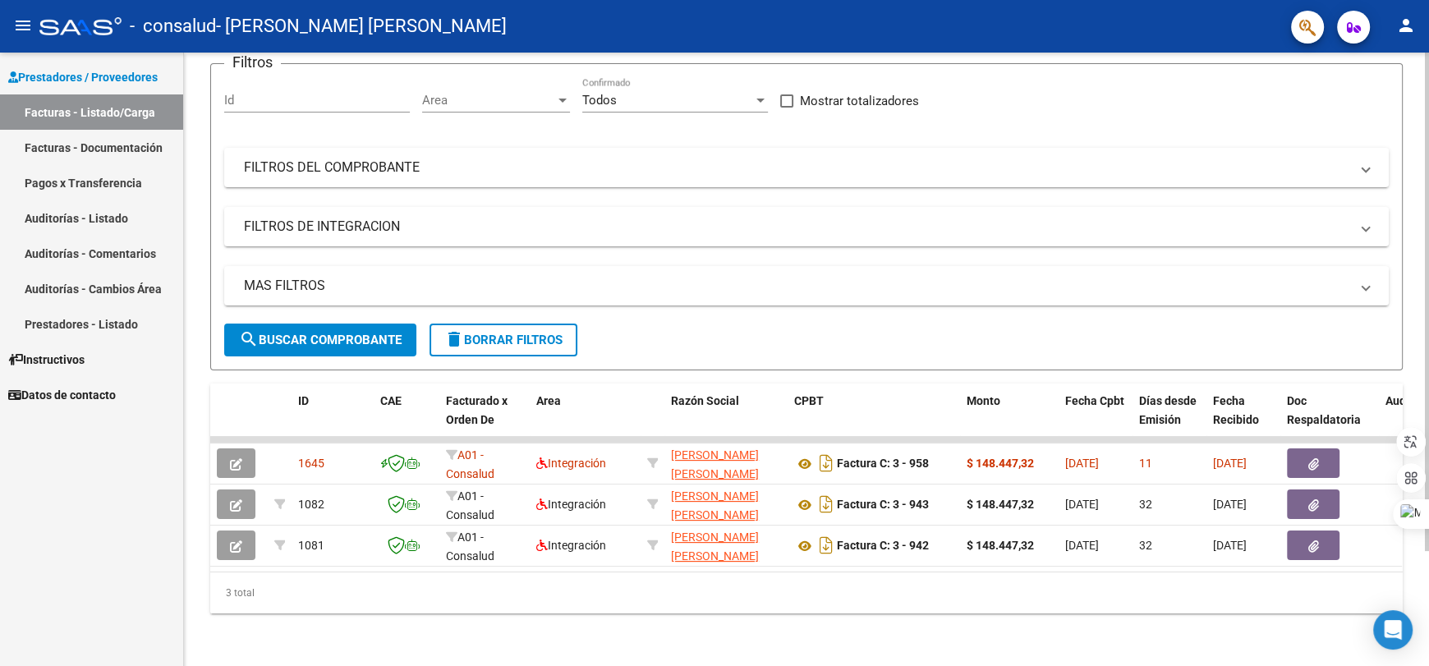
scroll to position [0, 0]
